Goal: Check status: Check status

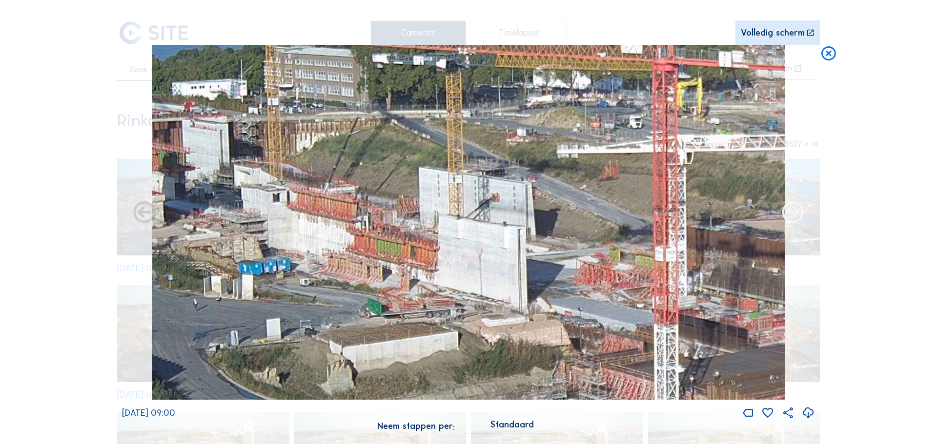
click at [784, 222] on icon at bounding box center [793, 213] width 26 height 26
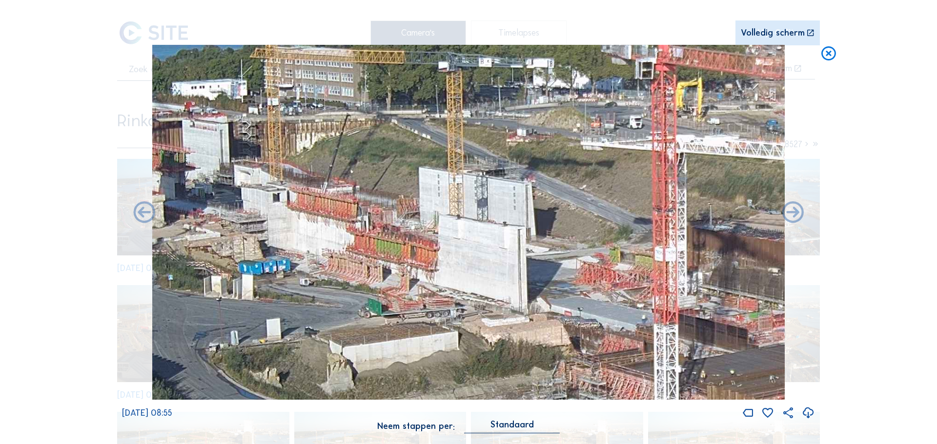
click at [834, 52] on icon at bounding box center [829, 54] width 18 height 18
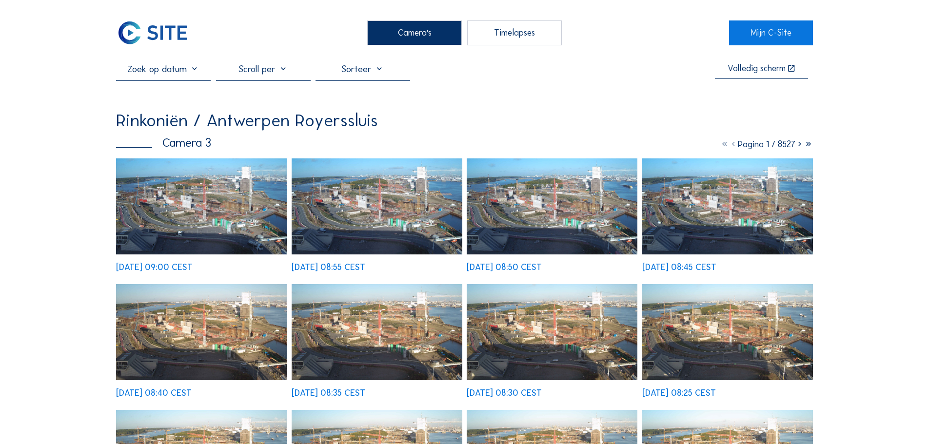
click at [218, 201] on img at bounding box center [201, 207] width 171 height 96
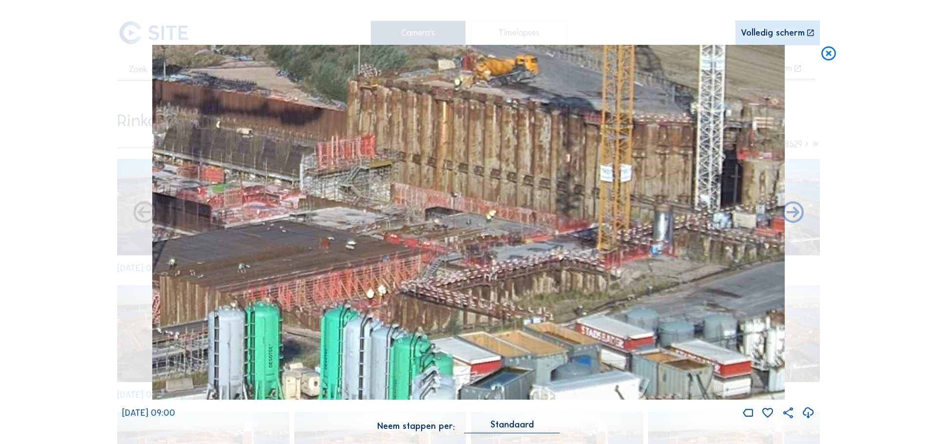
drag, startPoint x: 576, startPoint y: 246, endPoint x: 500, endPoint y: 232, distance: 77.4
click at [500, 232] on img at bounding box center [468, 223] width 632 height 356
click at [481, 221] on img at bounding box center [468, 223] width 632 height 356
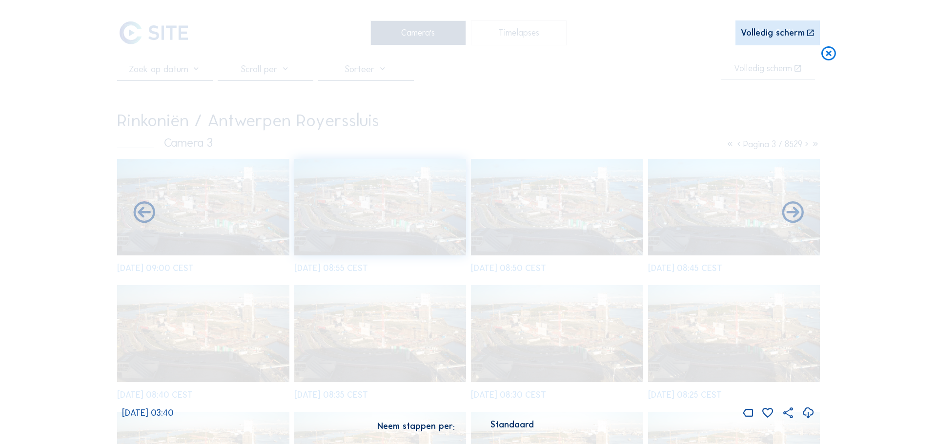
click at [831, 55] on icon at bounding box center [829, 54] width 18 height 18
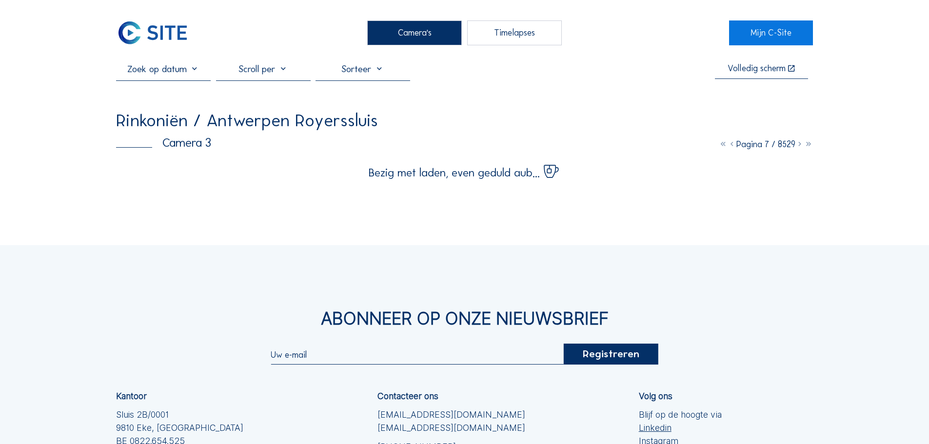
click at [179, 80] on div at bounding box center [163, 72] width 95 height 18
click at [181, 71] on input "text" at bounding box center [163, 69] width 95 height 12
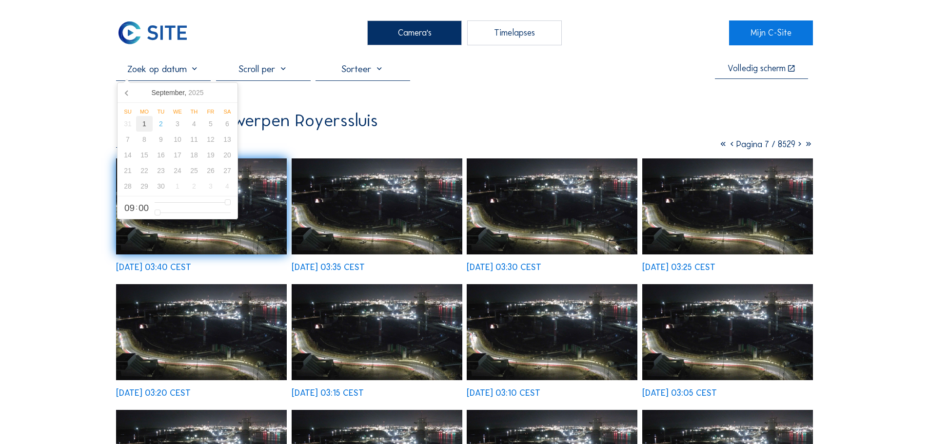
click at [145, 126] on div "1" at bounding box center [144, 124] width 17 height 16
type input "[DATE] 10:00"
type input "10"
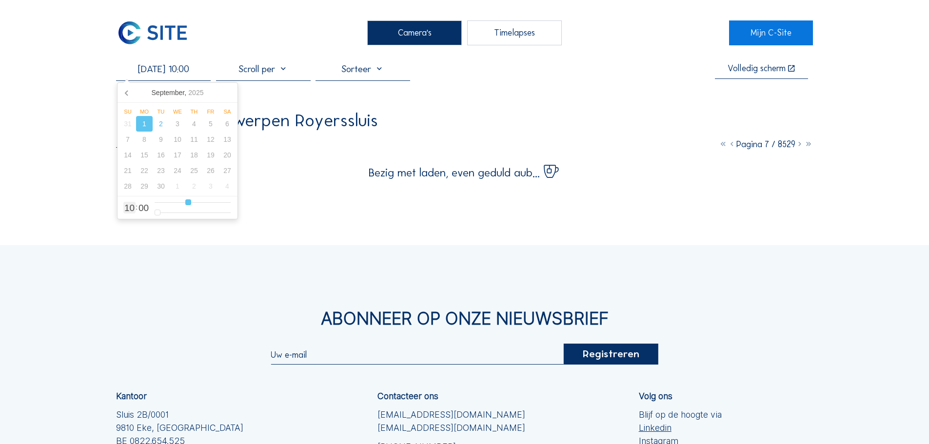
type input "[DATE] 11:00"
type input "11"
type input "[DATE] 12:00"
type input "12"
type input "[DATE] 13:00"
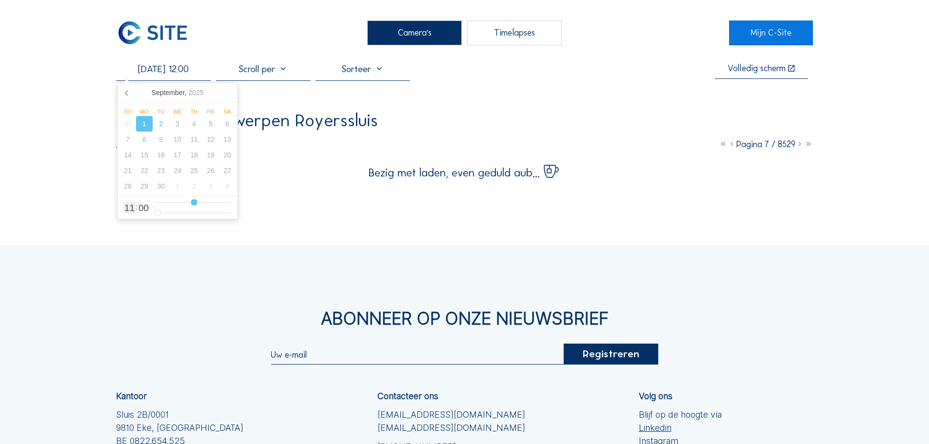
type input "13"
type input "[DATE] 14:00"
type input "14"
type input "[DATE] 13:00"
drag, startPoint x: 184, startPoint y: 204, endPoint x: 197, endPoint y: 203, distance: 13.2
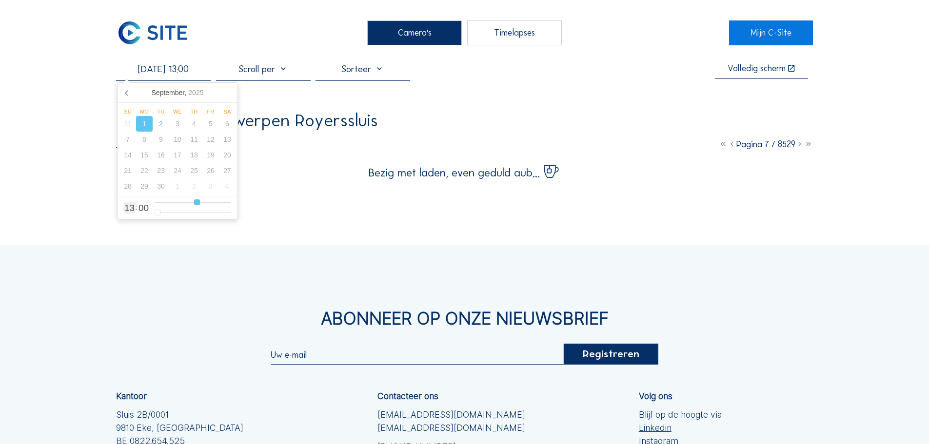
type input "13"
click at [197, 203] on input "range" at bounding box center [193, 203] width 76 height 8
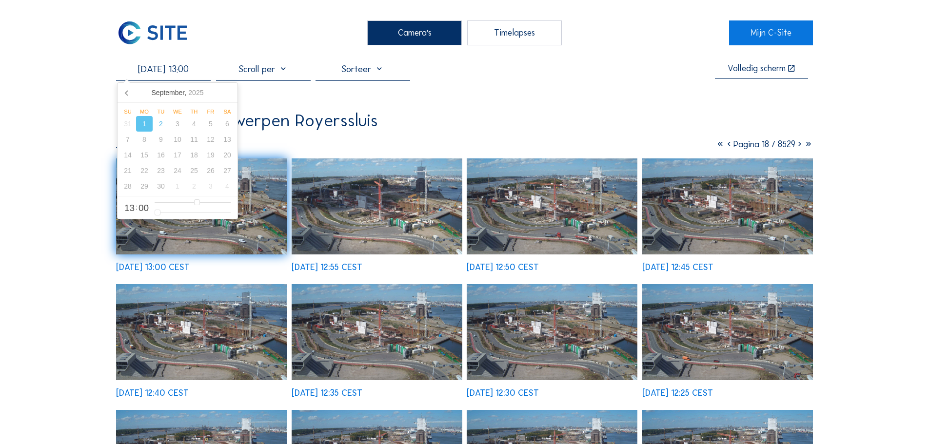
click at [369, 207] on img at bounding box center [377, 207] width 171 height 96
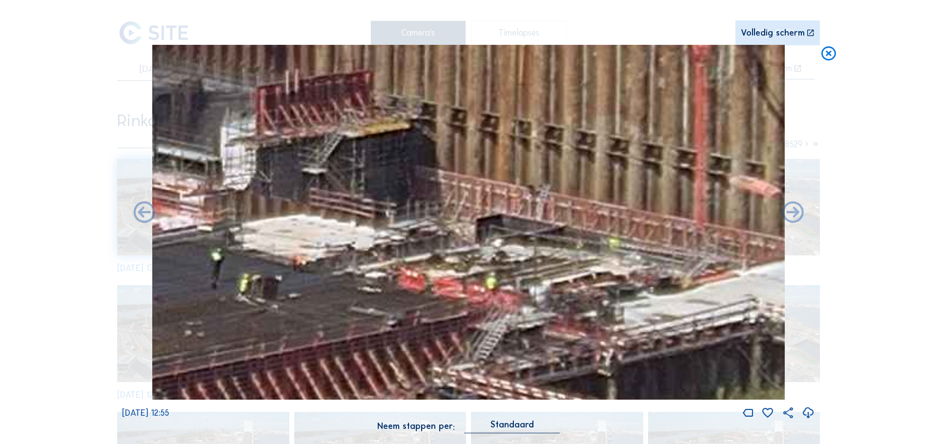
drag, startPoint x: 716, startPoint y: 268, endPoint x: 625, endPoint y: 255, distance: 91.7
click at [625, 255] on img at bounding box center [468, 223] width 632 height 356
